Goal: Information Seeking & Learning: Learn about a topic

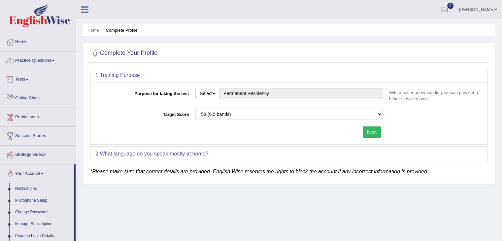
click at [32, 97] on link "Online Class" at bounding box center [37, 97] width 75 height 16
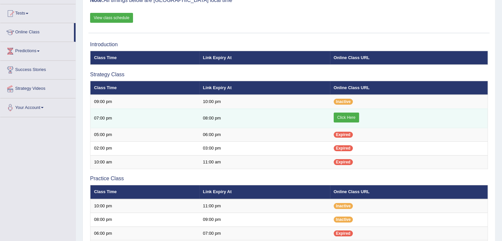
click at [349, 119] on link "Click Here" at bounding box center [345, 117] width 25 height 10
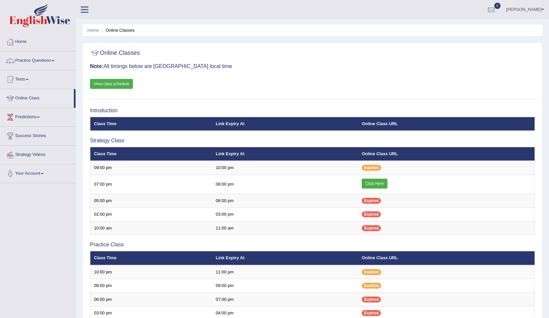
click at [113, 86] on link "View class schedule" at bounding box center [111, 84] width 43 height 10
click at [24, 78] on link "Tests" at bounding box center [37, 78] width 75 height 16
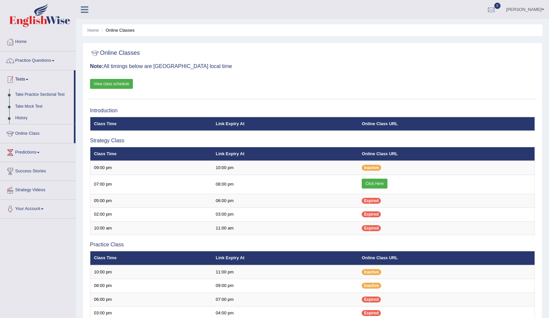
click at [26, 80] on link "Tests" at bounding box center [37, 78] width 74 height 16
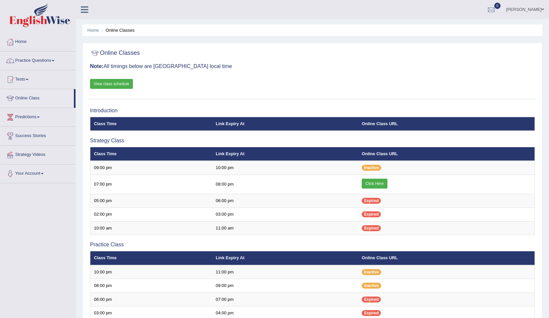
click at [38, 60] on link "Practice Questions" at bounding box center [37, 59] width 75 height 16
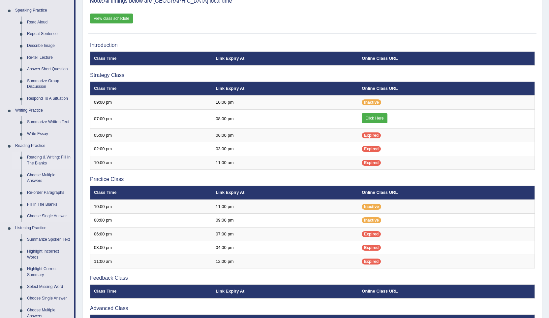
scroll to position [66, 0]
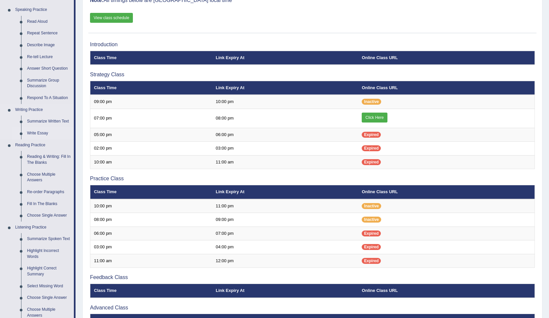
click at [39, 131] on link "Write Essay" at bounding box center [49, 133] width 50 height 12
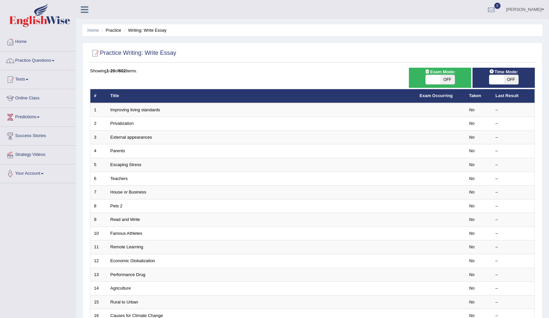
click at [437, 81] on span at bounding box center [433, 79] width 15 height 9
click at [441, 80] on span "OFF" at bounding box center [447, 79] width 15 height 9
checkbox input "true"
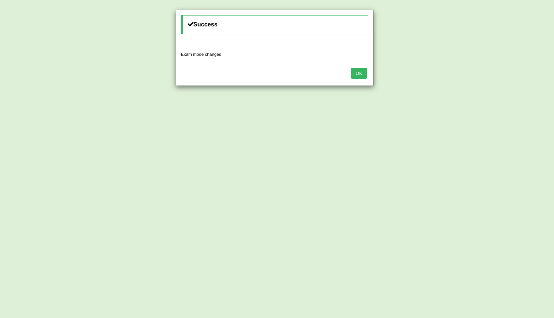
click at [360, 76] on button "OK" at bounding box center [358, 73] width 15 height 11
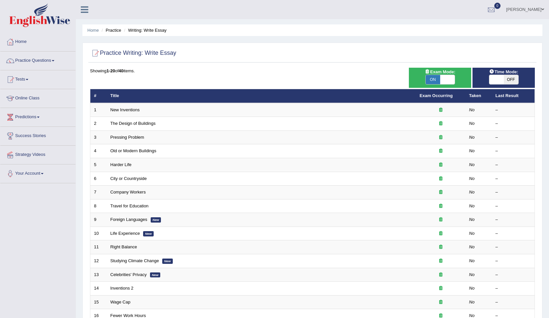
click at [134, 109] on link "New Inventions" at bounding box center [124, 109] width 29 height 5
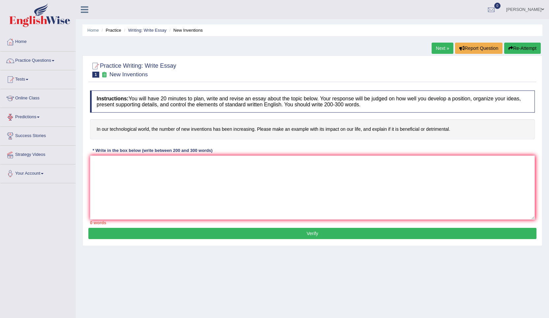
click at [37, 115] on link "Predictions" at bounding box center [37, 116] width 75 height 16
click at [37, 115] on link "Predictions" at bounding box center [37, 116] width 74 height 16
